Goal: Task Accomplishment & Management: Manage account settings

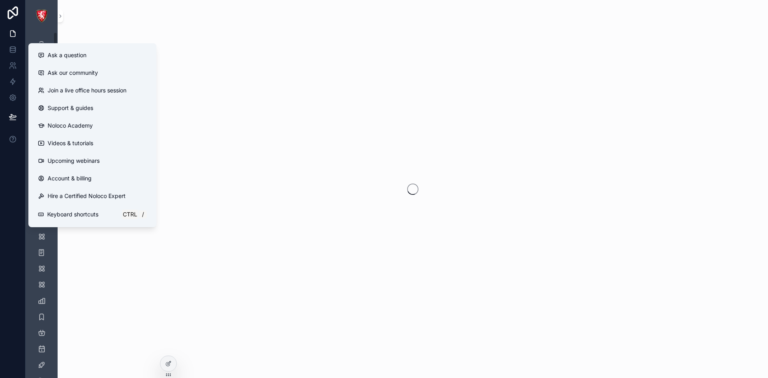
click at [0, 190] on div at bounding box center [13, 189] width 26 height 378
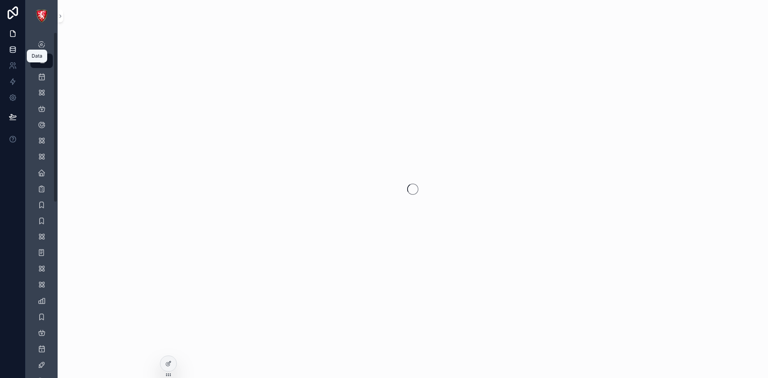
click at [12, 49] on icon at bounding box center [12, 48] width 5 height 2
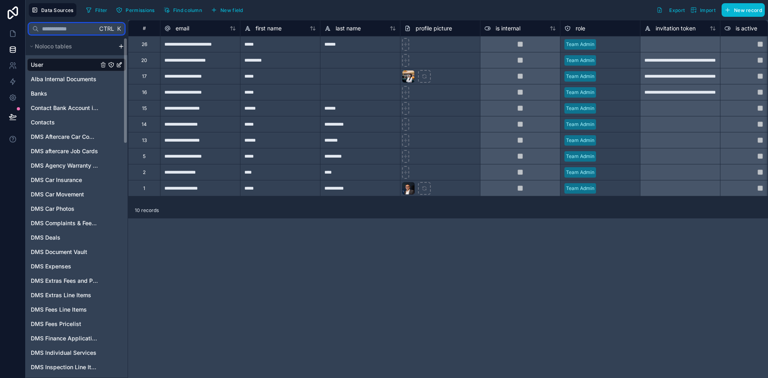
click at [55, 31] on input "text" at bounding box center [68, 29] width 58 height 14
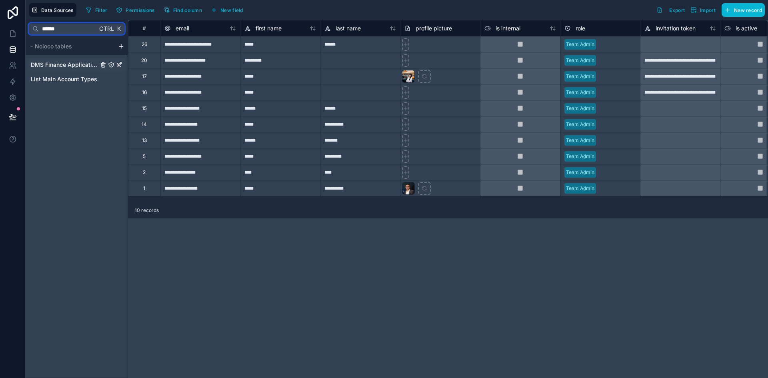
type input "******"
click at [58, 64] on span "DMS Finance Applications" at bounding box center [65, 65] width 68 height 8
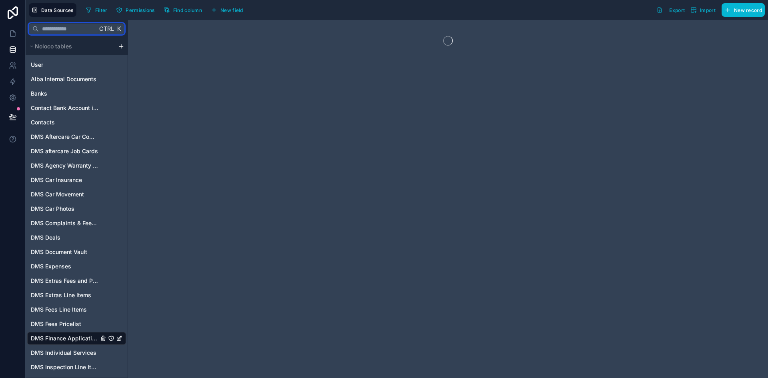
click at [46, 30] on input "text" at bounding box center [68, 29] width 58 height 14
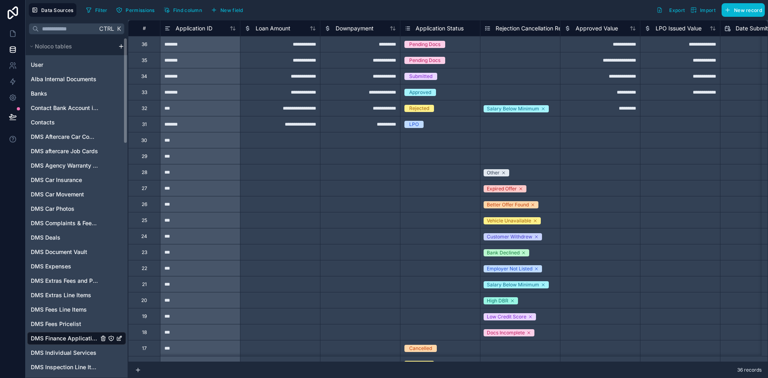
click at [357, 171] on div at bounding box center [360, 172] width 80 height 16
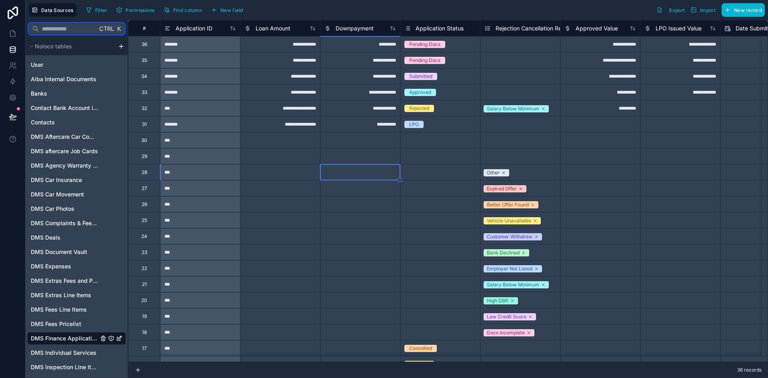
click at [355, 275] on div at bounding box center [360, 268] width 80 height 16
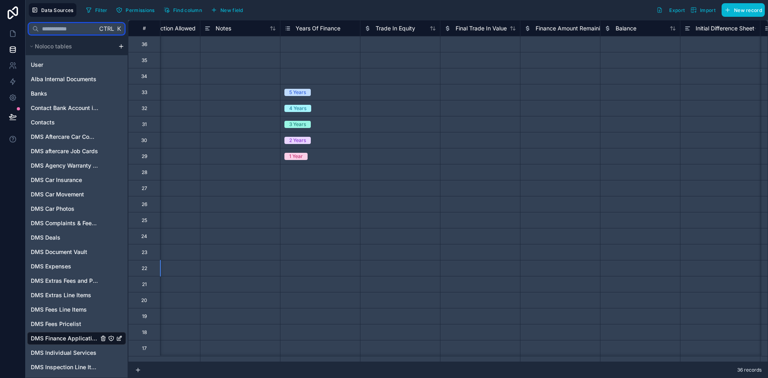
scroll to position [0, 1160]
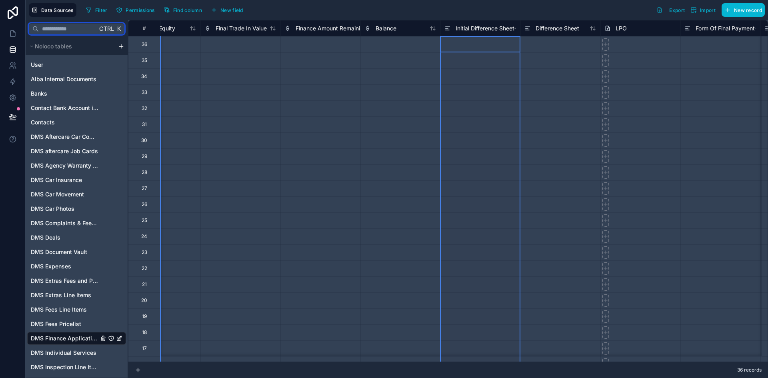
click at [472, 28] on span "Initial Difference Sheet" at bounding box center [485, 28] width 59 height 8
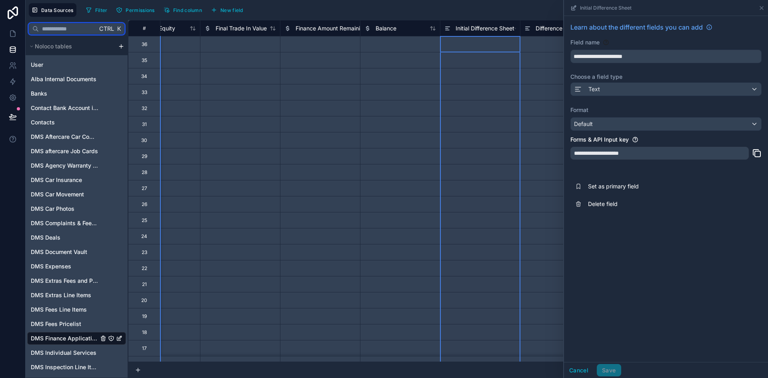
click at [544, 30] on span "Difference Sheet" at bounding box center [558, 28] width 44 height 8
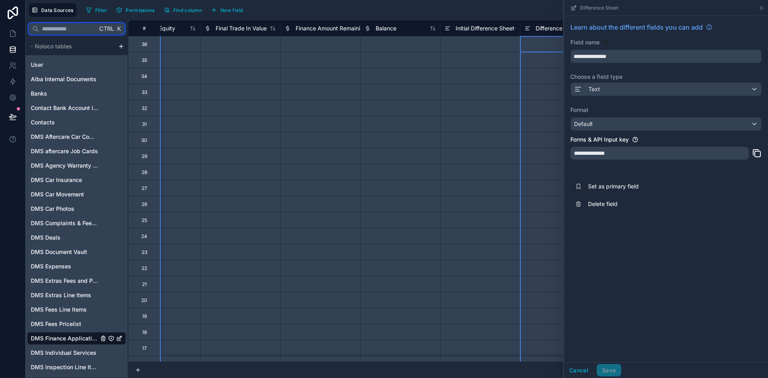
click at [428, 180] on div at bounding box center [400, 188] width 80 height 16
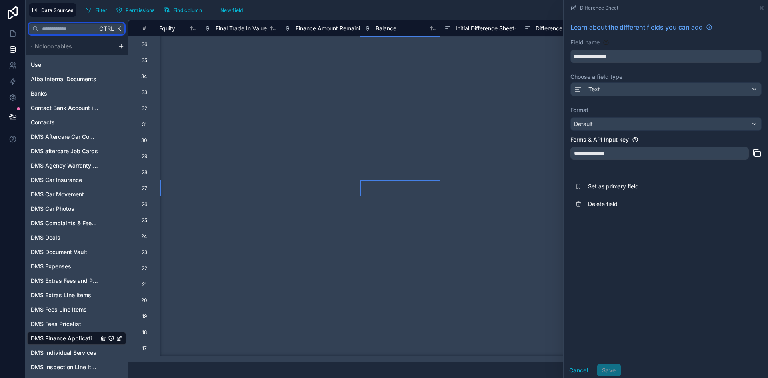
click at [533, 33] on div "Difference Sheet" at bounding box center [551, 29] width 55 height 10
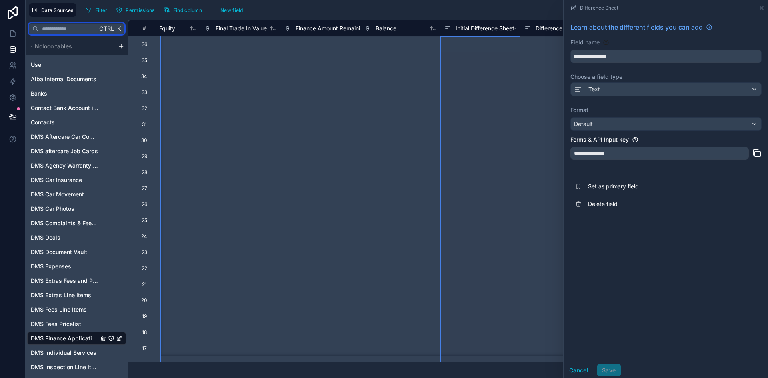
click at [490, 30] on span "Initial Difference Sheet" at bounding box center [485, 28] width 59 height 8
click at [494, 29] on span "Initial Difference Sheet" at bounding box center [485, 28] width 59 height 8
click at [544, 29] on span "Difference Sheet" at bounding box center [558, 28] width 44 height 8
click at [495, 30] on span "Initial Difference Sheet" at bounding box center [485, 28] width 59 height 8
click at [532, 28] on div "Difference Sheet" at bounding box center [551, 29] width 55 height 10
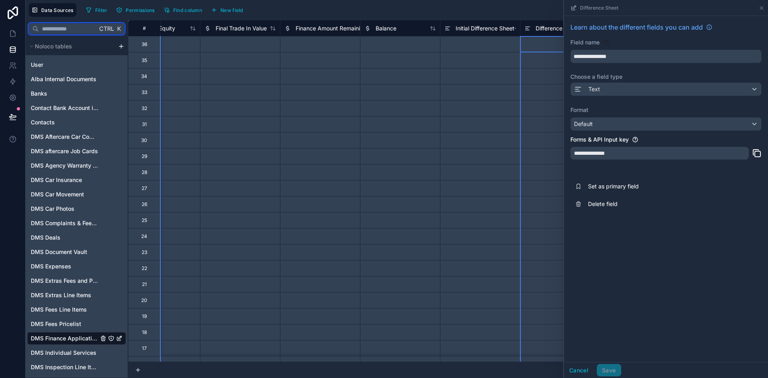
click at [491, 29] on span "Initial Difference Sheet" at bounding box center [485, 28] width 59 height 8
click at [530, 31] on icon at bounding box center [527, 29] width 6 height 10
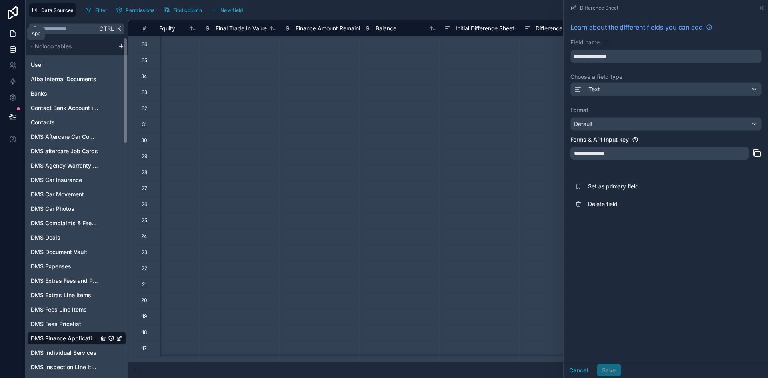
click at [10, 35] on icon at bounding box center [12, 34] width 5 height 6
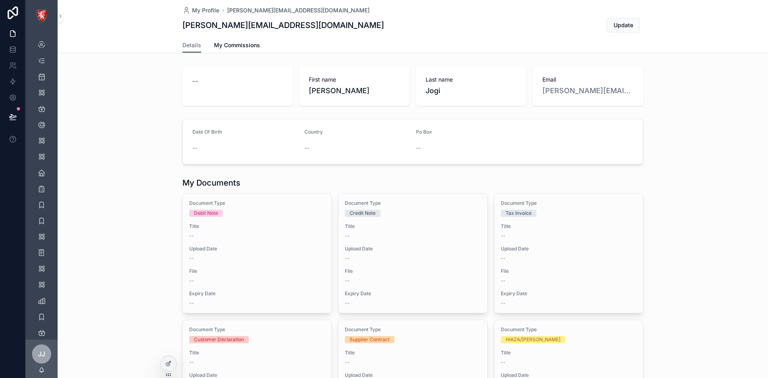
click at [708, 134] on div "Date Of Birth -- Country -- Po Box --" at bounding box center [413, 142] width 710 height 52
